Goal: Task Accomplishment & Management: Use online tool/utility

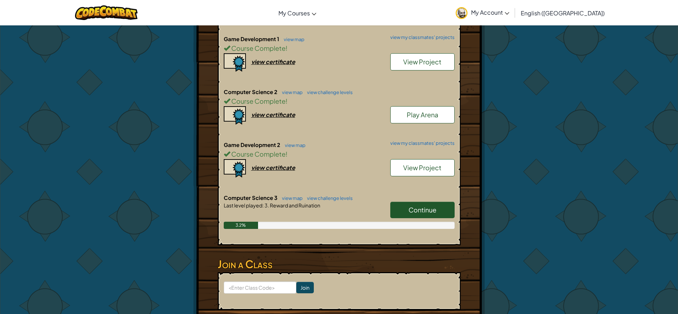
scroll to position [222, 0]
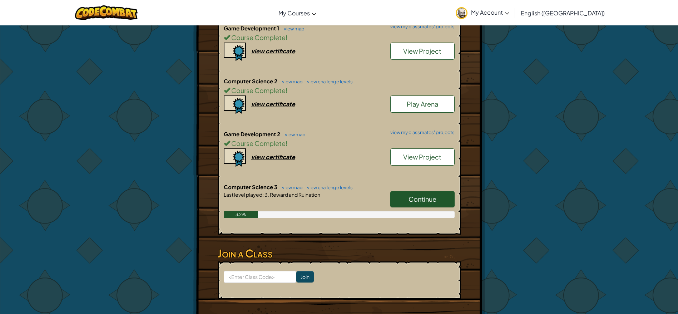
click at [427, 193] on link "Continue" at bounding box center [423, 199] width 64 height 16
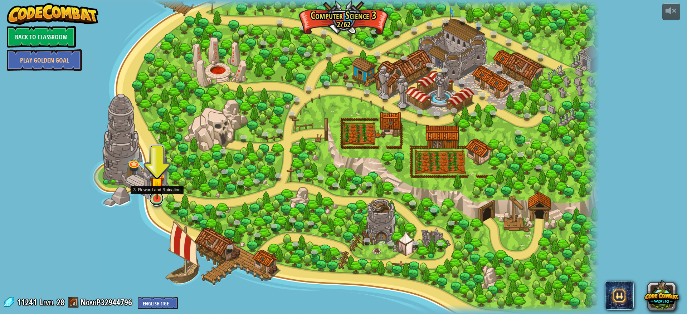
click at [160, 200] on link at bounding box center [156, 198] width 14 height 14
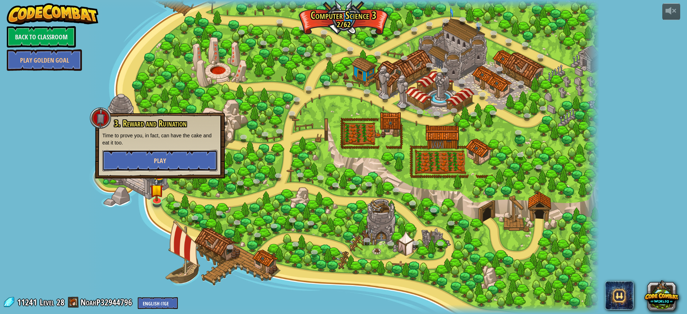
click at [158, 166] on button "Play" at bounding box center [159, 160] width 115 height 21
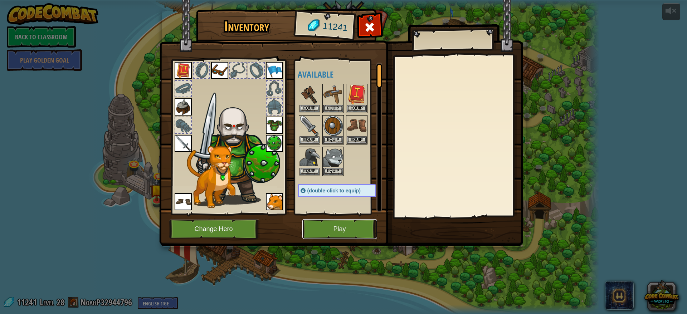
click at [330, 228] on button "Play" at bounding box center [339, 229] width 75 height 20
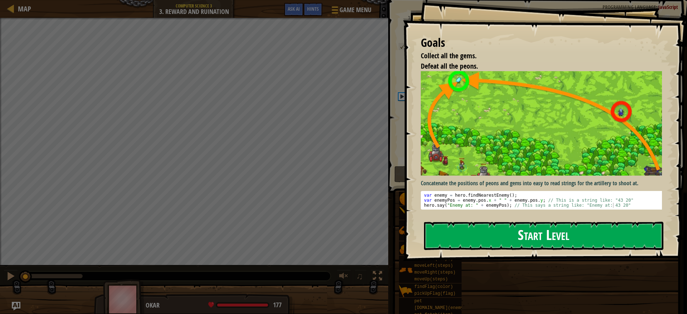
click at [485, 235] on button "Start Level" at bounding box center [543, 236] width 239 height 28
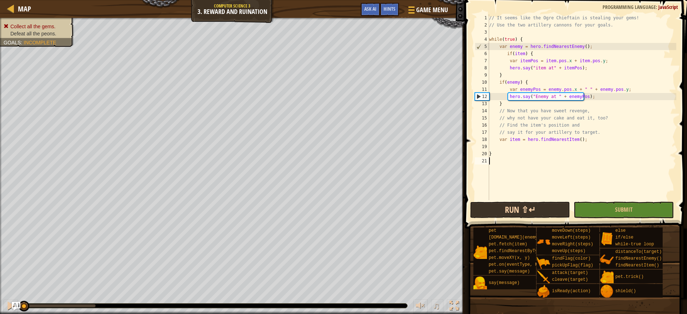
drag, startPoint x: 547, startPoint y: 178, endPoint x: 551, endPoint y: 205, distance: 27.5
click at [551, 205] on div "1 2 3 4 5 6 7 8 9 10 11 12 13 14 15 16 17 18 19 20 21 // It seems like the Ogre…" at bounding box center [574, 129] width 224 height 250
click at [551, 205] on button "Run ⇧↵" at bounding box center [520, 210] width 100 height 16
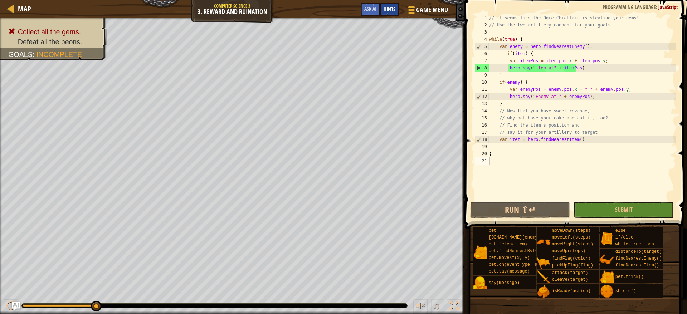
click at [394, 5] on div "Hints" at bounding box center [389, 9] width 19 height 13
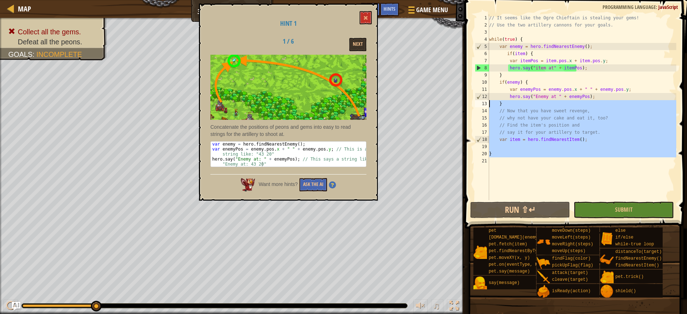
drag, startPoint x: 572, startPoint y: 158, endPoint x: 483, endPoint y: 104, distance: 104.5
click at [483, 104] on div "1 2 3 4 5 6 7 8 9 10 11 12 13 14 15 16 17 18 19 20 21 // It seems like the Ogre…" at bounding box center [574, 107] width 203 height 186
type textarea "} // Now that you have sweet revenge,"
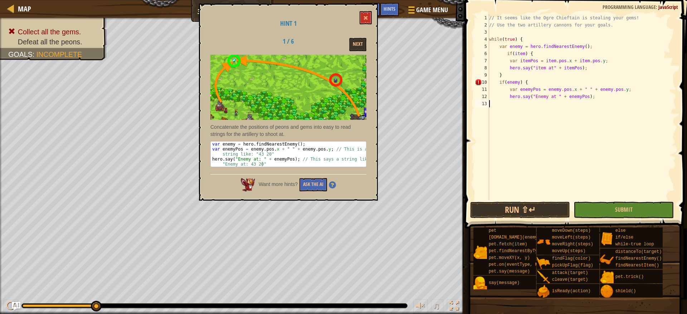
type textarea "}"
type textarea "hero.say("Enemy at " + enemyPos);"
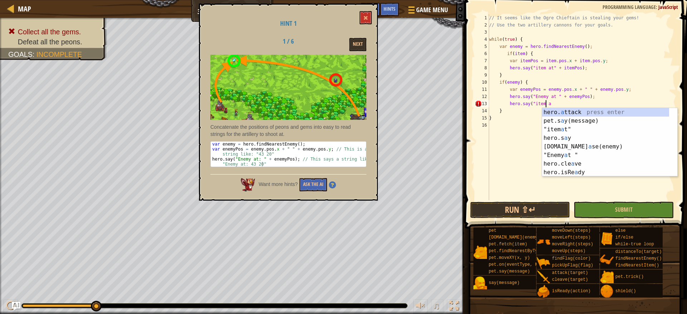
scroll to position [3, 4]
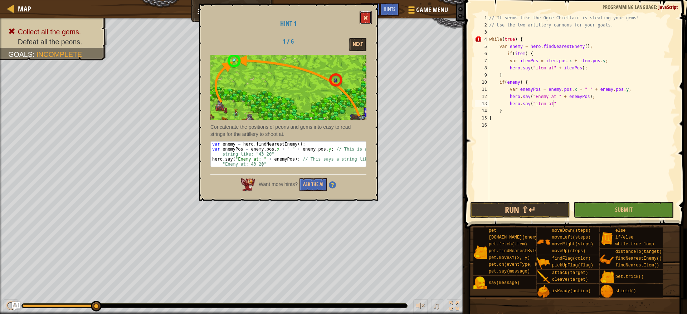
click at [367, 18] on span at bounding box center [365, 17] width 5 height 5
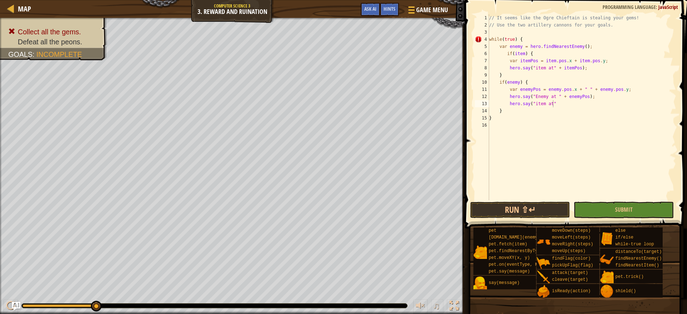
scroll to position [3, 1]
click at [572, 110] on div "// It seems like the Ogre Chieftain is stealing your gems! // Use the two artil…" at bounding box center [581, 114] width 188 height 200
click at [582, 104] on div "// It seems like the Ogre Chieftain is stealing your gems! // Use the two artil…" at bounding box center [581, 114] width 188 height 200
click at [535, 210] on button "Run ⇧↵" at bounding box center [520, 210] width 100 height 16
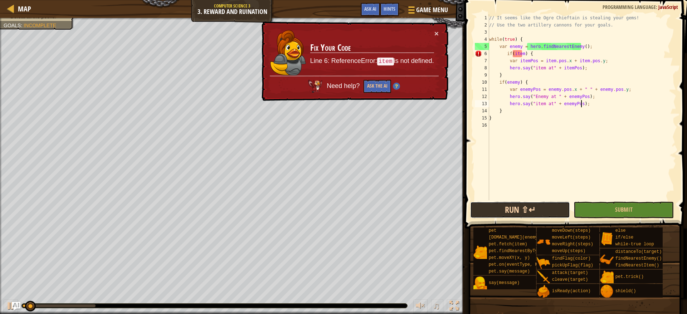
click at [526, 207] on button "Run ⇧↵" at bounding box center [520, 210] width 100 height 16
click at [593, 49] on div "// It seems like the Ogre Chieftain is stealing your gems! // Use the two artil…" at bounding box center [581, 114] width 188 height 200
type textarea "var enemy = hero.findNearestEnemy();"
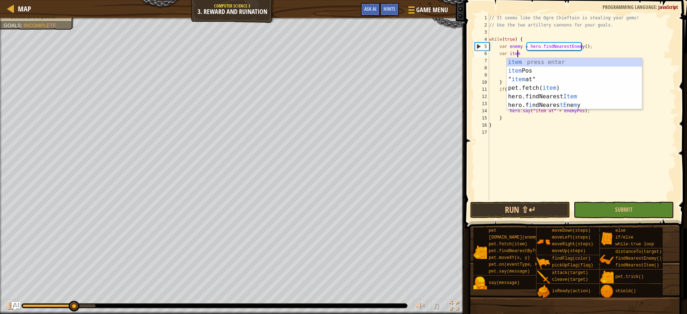
scroll to position [3, 2]
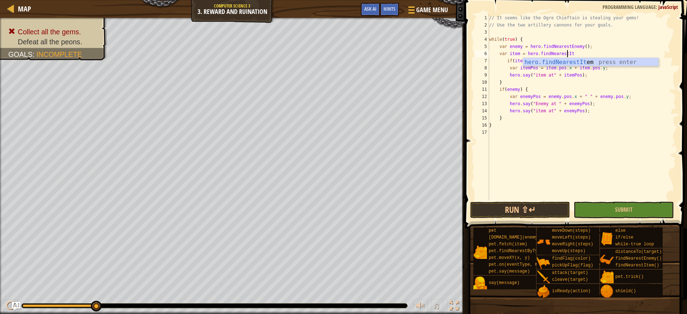
type textarea "var item = hero.findNearestItem"
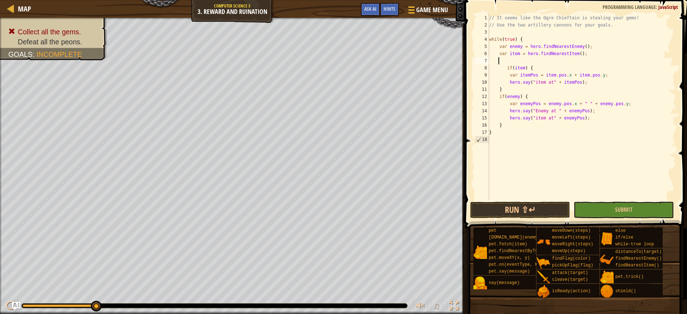
scroll to position [3, 0]
drag, startPoint x: 558, startPoint y: 116, endPoint x: 582, endPoint y: 119, distance: 23.5
click at [582, 119] on div "// It seems like the Ogre Chieftain is stealing your gems! // Use the two artil…" at bounding box center [581, 114] width 188 height 200
type textarea "hero.say("item at" + enemyPos);"
click at [588, 119] on div "// It seems like the Ogre Chieftain is stealing your gems! // Use the two artil…" at bounding box center [581, 107] width 188 height 186
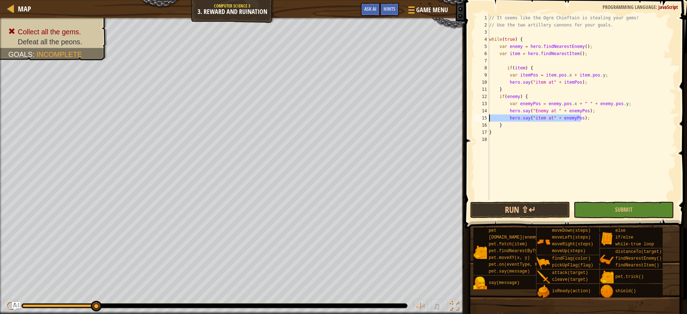
drag, startPoint x: 588, startPoint y: 119, endPoint x: 505, endPoint y: 120, distance: 82.6
click at [505, 120] on div "// It seems like the Ogre Chieftain is stealing your gems! // Use the two artil…" at bounding box center [581, 114] width 188 height 200
click at [509, 214] on button "Run ⇧↵" at bounding box center [520, 210] width 100 height 16
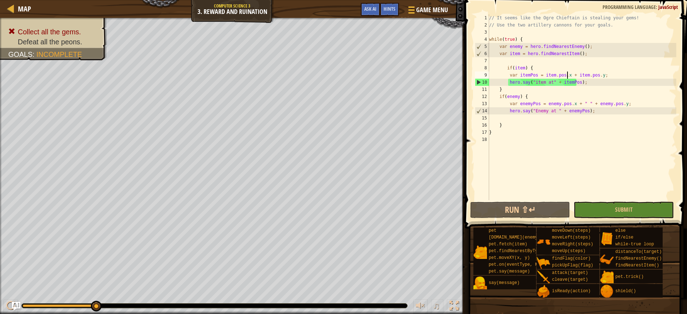
click at [568, 73] on div "// It seems like the Ogre Chieftain is stealing your gems! // Use the two artil…" at bounding box center [581, 114] width 188 height 200
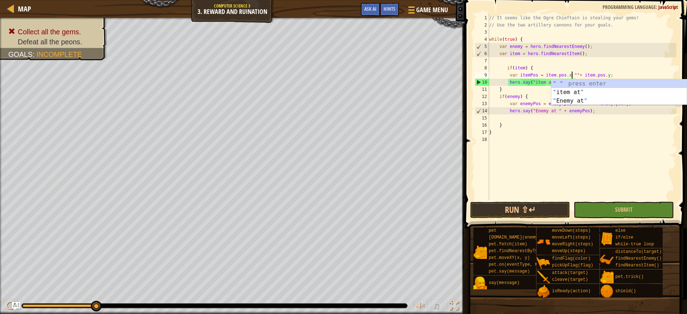
scroll to position [3, 7]
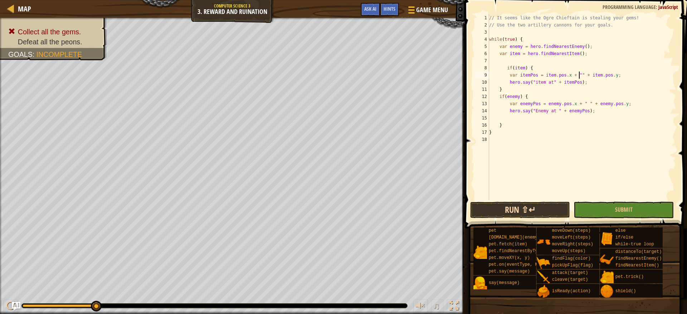
type textarea "var itemPos = item.pos.x + "" + item.pos.y;"
click at [558, 207] on button "Run ⇧↵" at bounding box center [520, 210] width 100 height 16
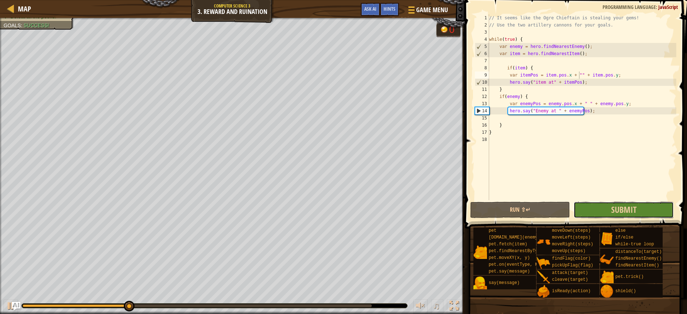
click at [655, 208] on button "Submit" at bounding box center [623, 210] width 100 height 16
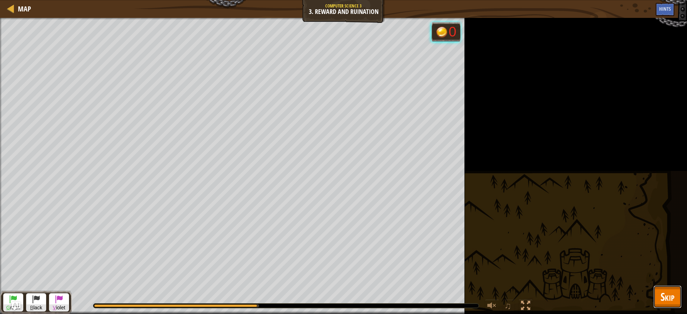
click at [672, 298] on span "Skip" at bounding box center [667, 296] width 14 height 15
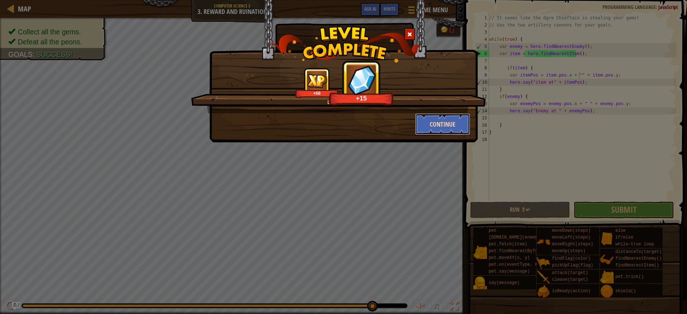
click at [438, 120] on button "Continue" at bounding box center [442, 123] width 55 height 21
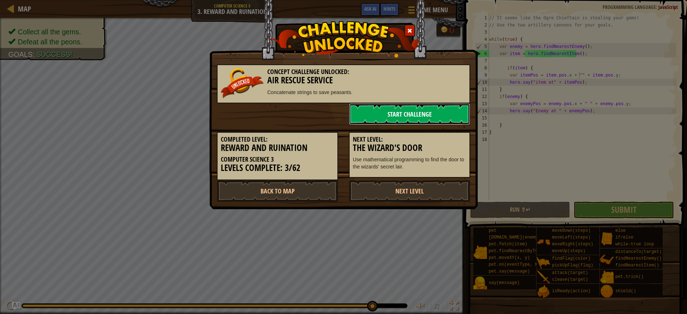
click at [438, 120] on link "Start Challenge" at bounding box center [409, 113] width 121 height 21
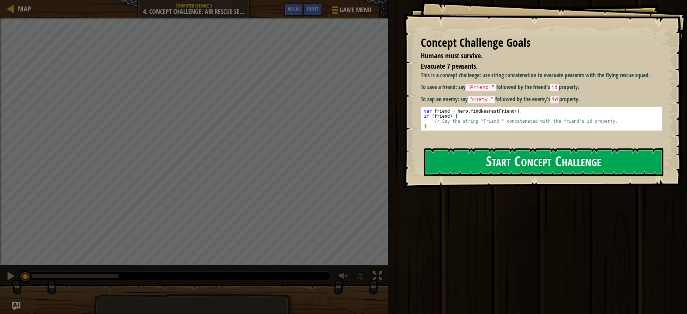
click at [501, 160] on button "Start Concept Challenge" at bounding box center [543, 162] width 239 height 28
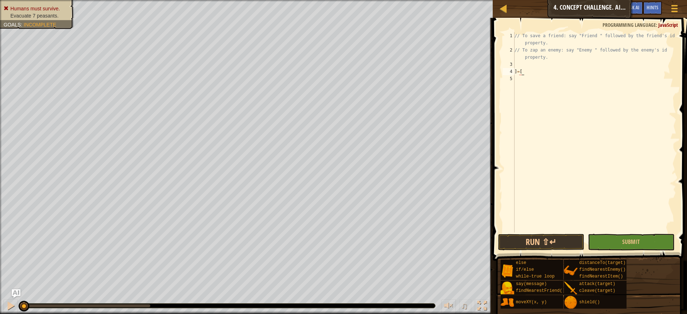
scroll to position [3, 0]
click at [536, 72] on div "// To save a friend: say "Friend " followed by the friend's id property. // To …" at bounding box center [594, 143] width 163 height 222
type textarea "]"
type textarea "0"
type textarea "="
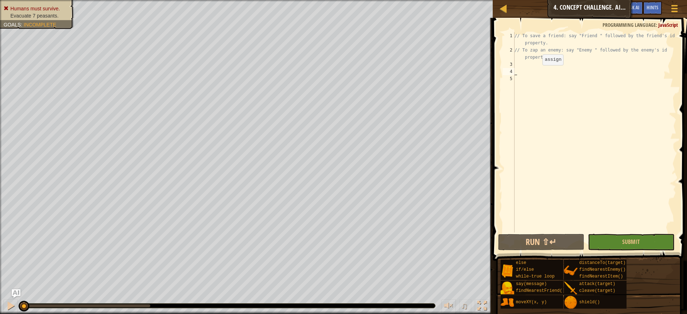
type textarea "-"
type textarea "`"
type textarea "/"
type textarea "// To zap an enemy: say "Enemy " followed by the enemy's id property."
type textarea "v"
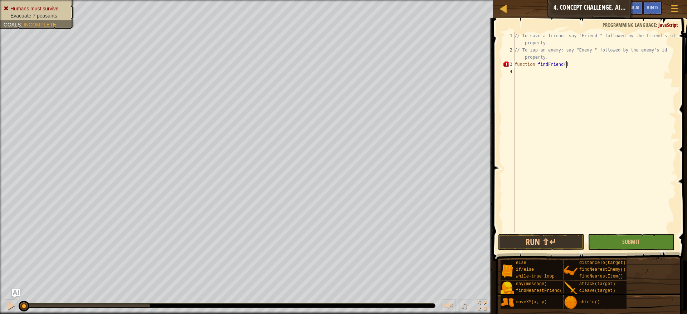
type textarea "function findFriend() {"
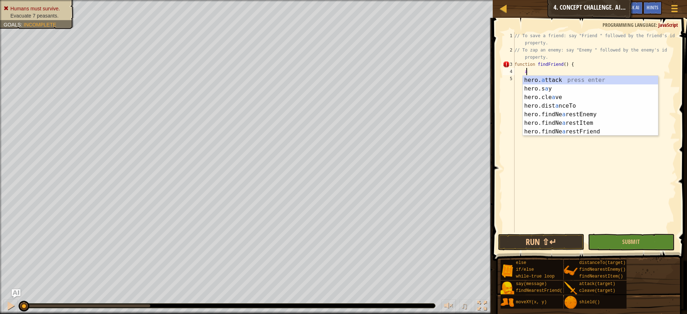
type textarea "a"
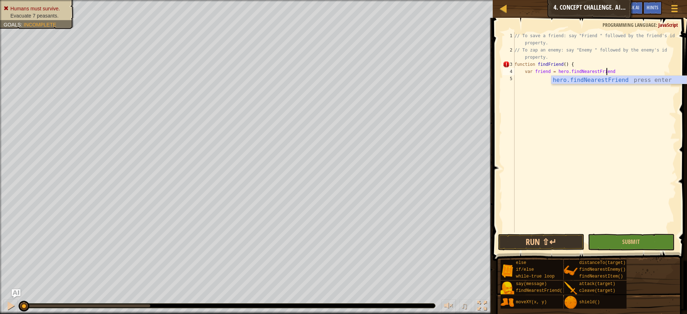
scroll to position [3, 8]
type textarea "var friend = hero.findNearestFriend();"
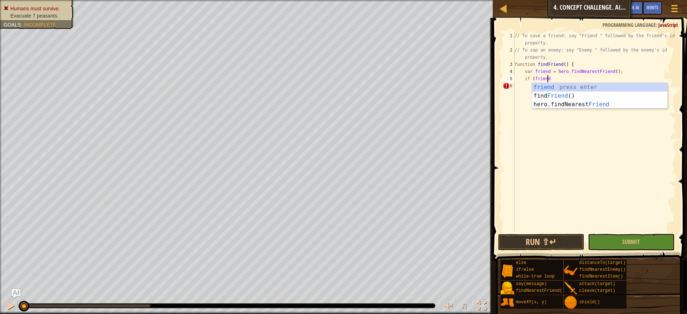
scroll to position [3, 3]
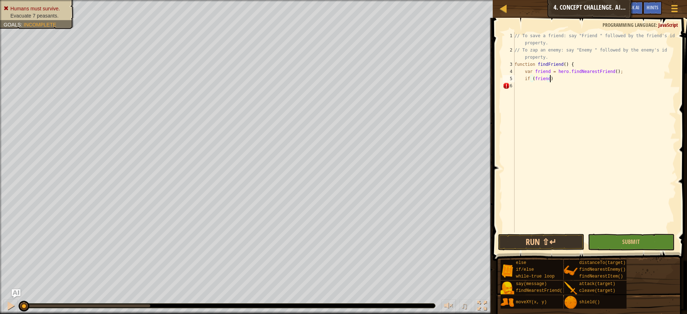
type textarea "if (friend){"
type textarea "hero.say("Friend" + [DOMAIN_NAME]);"
type textarea "}"
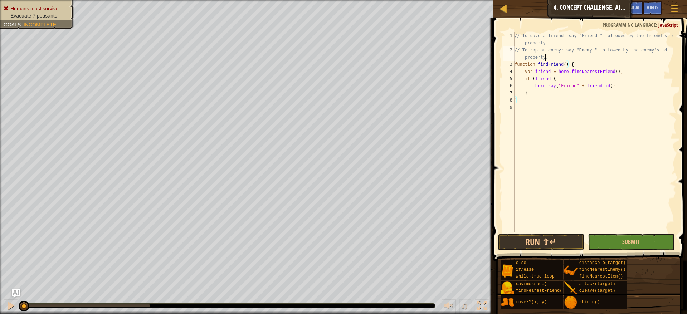
click at [557, 58] on div "// To save a friend: say "Friend " followed by the friend's id property. // To …" at bounding box center [594, 143] width 163 height 222
type textarea "// To zap an enemy: say "Enemy " followed by the enemy's id property."
type textarea "l"
type textarea "while (true) {"
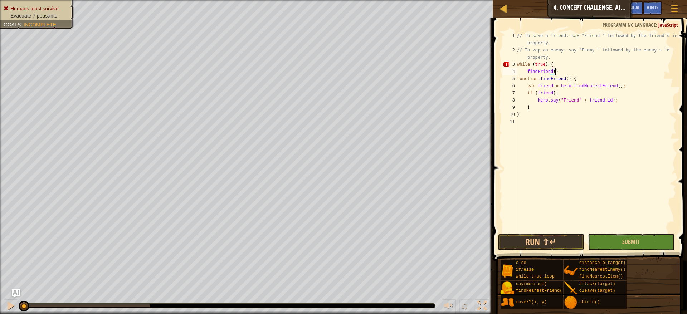
type textarea "findFriend();"
type textarea "if (friend){"
click at [555, 244] on button "Run ⇧↵" at bounding box center [541, 242] width 87 height 16
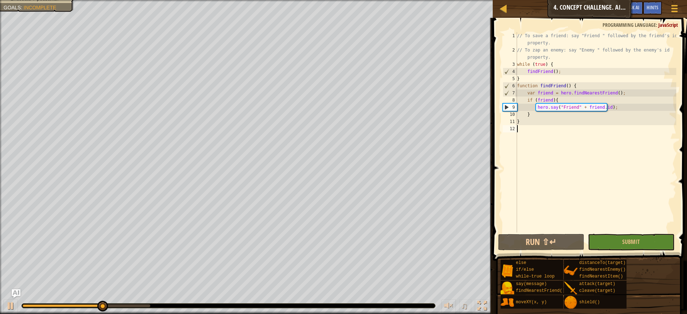
click at [586, 137] on div "// To save a friend: say "Friend " followed by the friend's id property. // To …" at bounding box center [595, 143] width 161 height 222
type textarea "h"
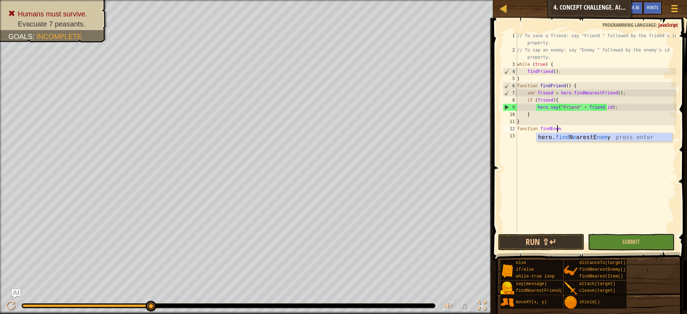
scroll to position [3, 3]
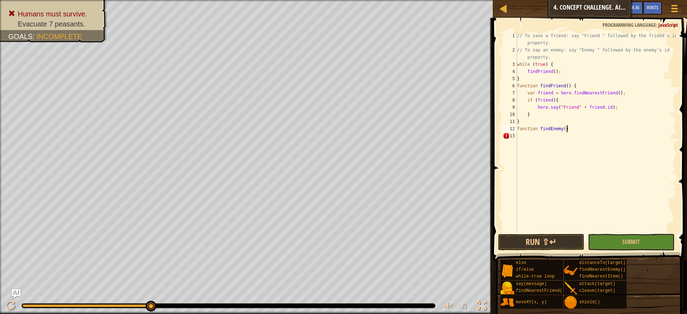
type textarea "function findEnemy() {"
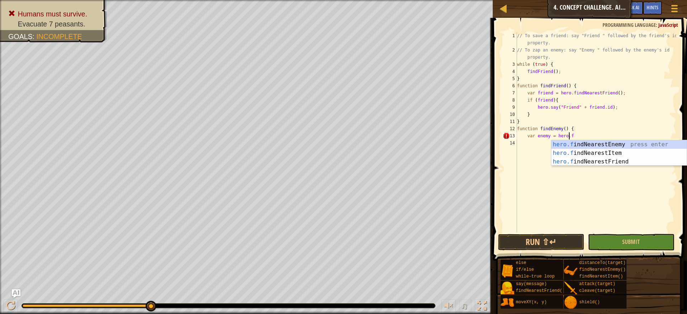
type textarea "var enemy = hero.find"
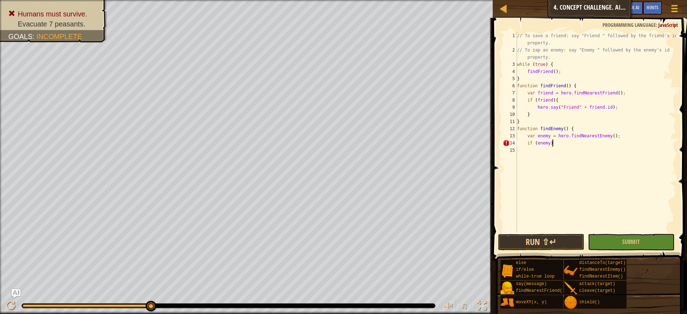
type textarea "if (enemy) {"
type textarea "hero.say("Enemy " + [DOMAIN_NAME]);"
type textarea "}"
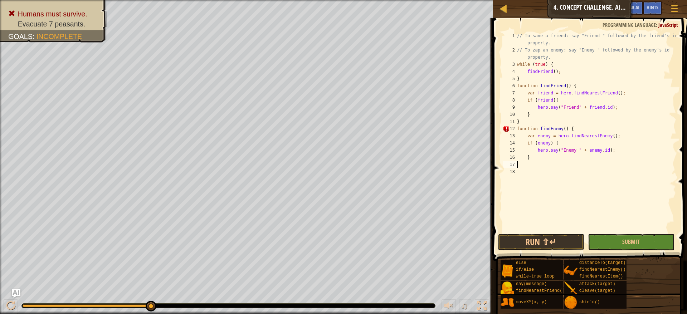
scroll to position [3, 0]
click at [563, 75] on div "// To save a friend: say "Friend " followed by the friend's id property. // To …" at bounding box center [595, 143] width 161 height 222
type textarea "findFriend();"
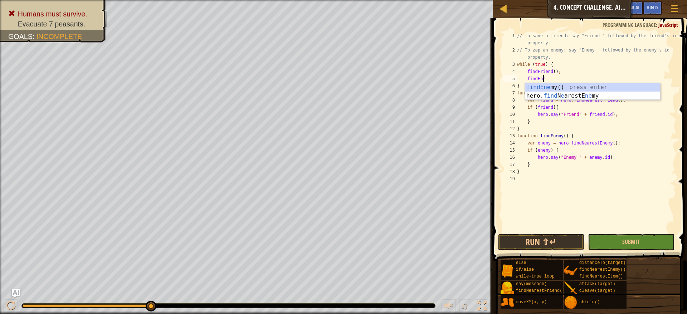
type textarea "findEnemy"
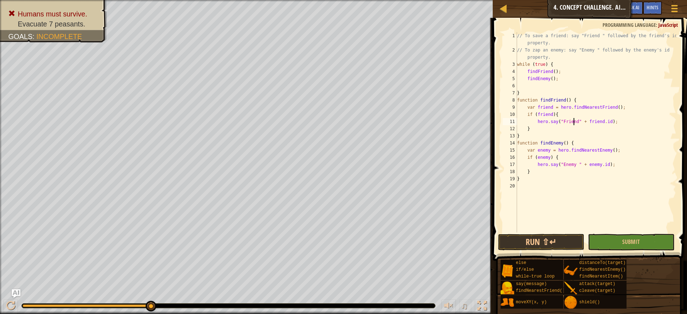
click at [574, 124] on div "// To save a friend: say "Friend " followed by the friend's id property. // To …" at bounding box center [595, 143] width 161 height 222
type textarea "hero.say("Friend " + [DOMAIN_NAME]);"
click at [551, 246] on button "Run ⇧↵" at bounding box center [541, 242] width 87 height 16
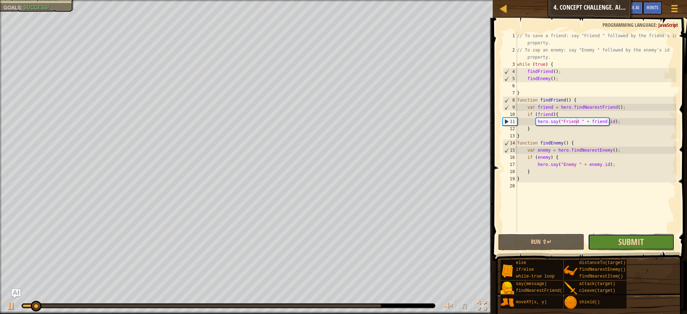
click at [622, 241] on span "Submit" at bounding box center [630, 241] width 25 height 11
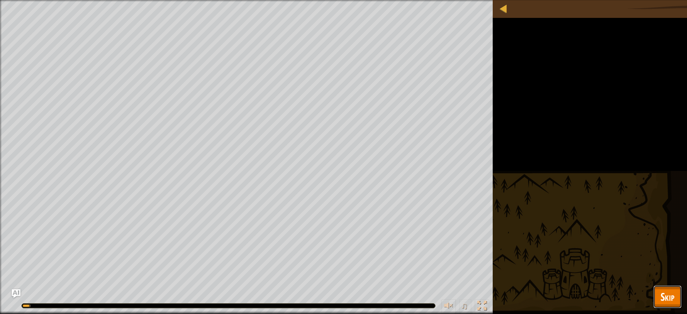
click at [665, 288] on button "Skip" at bounding box center [667, 296] width 28 height 23
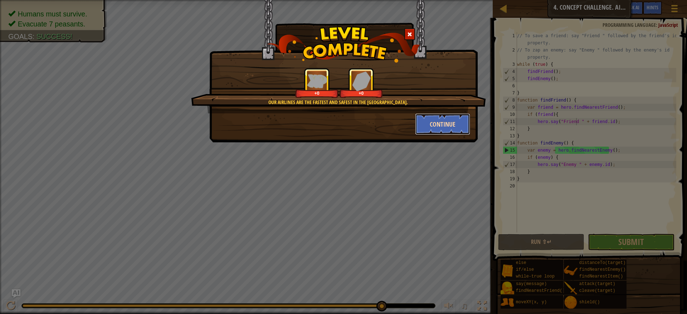
click at [441, 123] on button "Continue" at bounding box center [442, 123] width 55 height 21
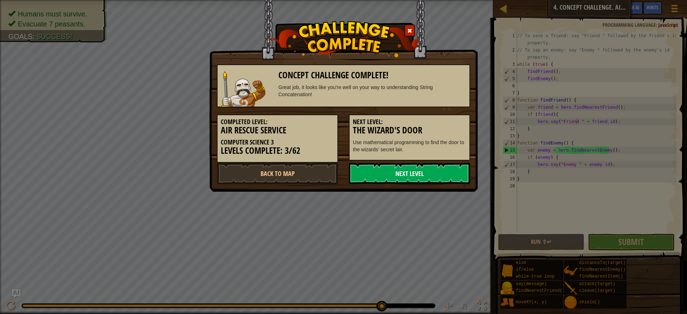
click at [444, 171] on link "Next Level" at bounding box center [409, 173] width 121 height 21
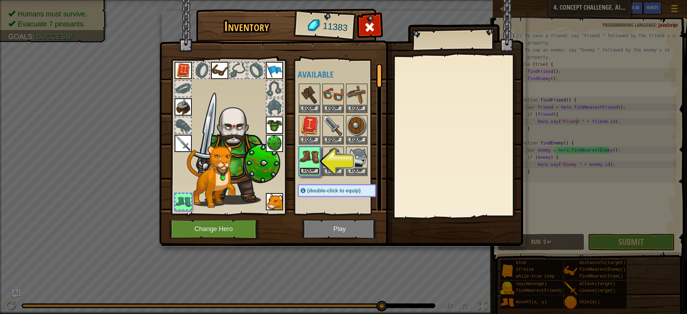
click at [308, 174] on button "Equip" at bounding box center [309, 171] width 20 height 8
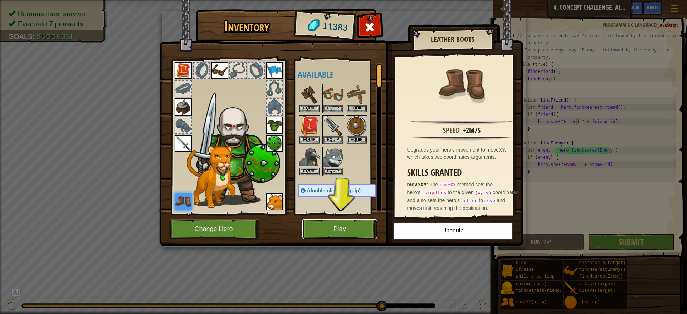
click at [333, 227] on button "Play" at bounding box center [339, 229] width 75 height 20
